Goal: Task Accomplishment & Management: Use online tool/utility

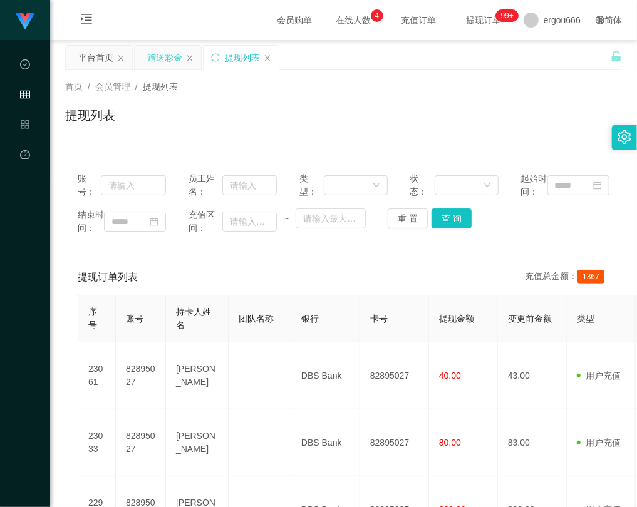
click at [175, 58] on div "赠送彩金" at bounding box center [164, 58] width 35 height 24
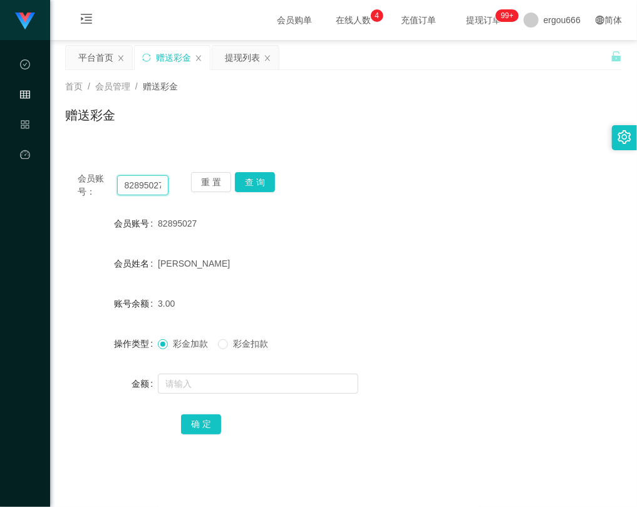
click at [152, 187] on input "82895027" at bounding box center [142, 185] width 51 height 20
paste input "90662822"
type input "90662822"
click at [267, 179] on button "查 询" at bounding box center [255, 182] width 40 height 20
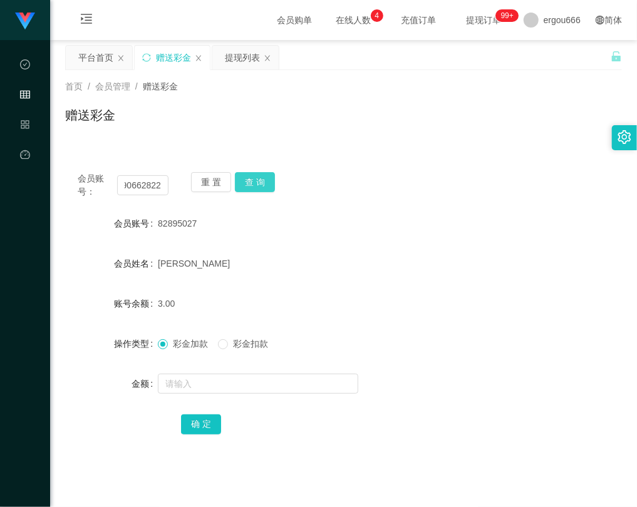
scroll to position [0, 0]
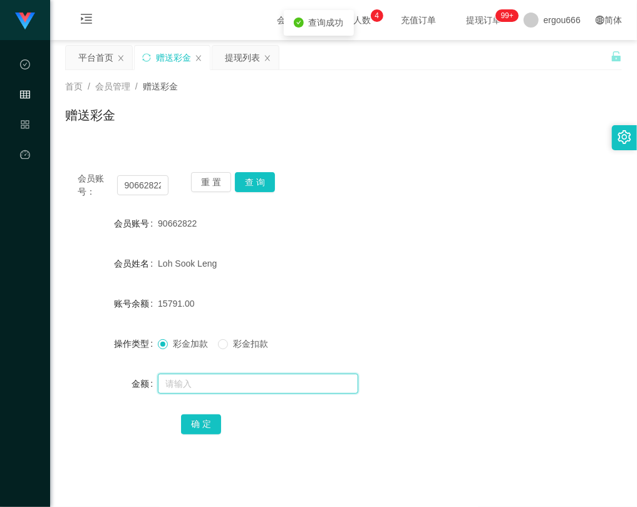
click at [219, 377] on input "text" at bounding box center [258, 384] width 200 height 20
type input "648"
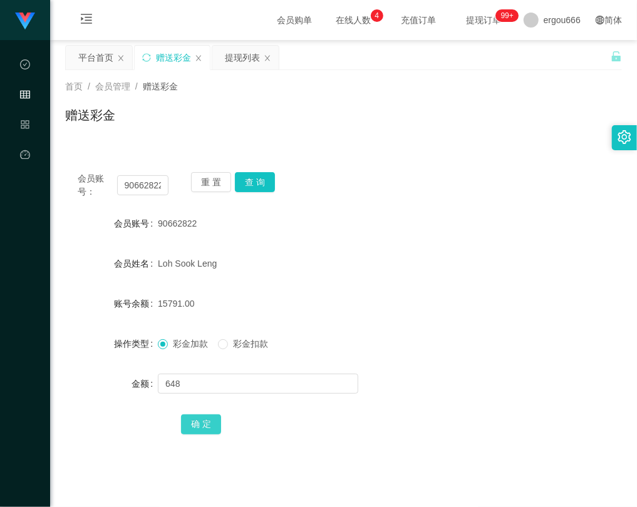
click at [205, 415] on button "确 定" at bounding box center [201, 425] width 40 height 20
